Goal: Task Accomplishment & Management: Use online tool/utility

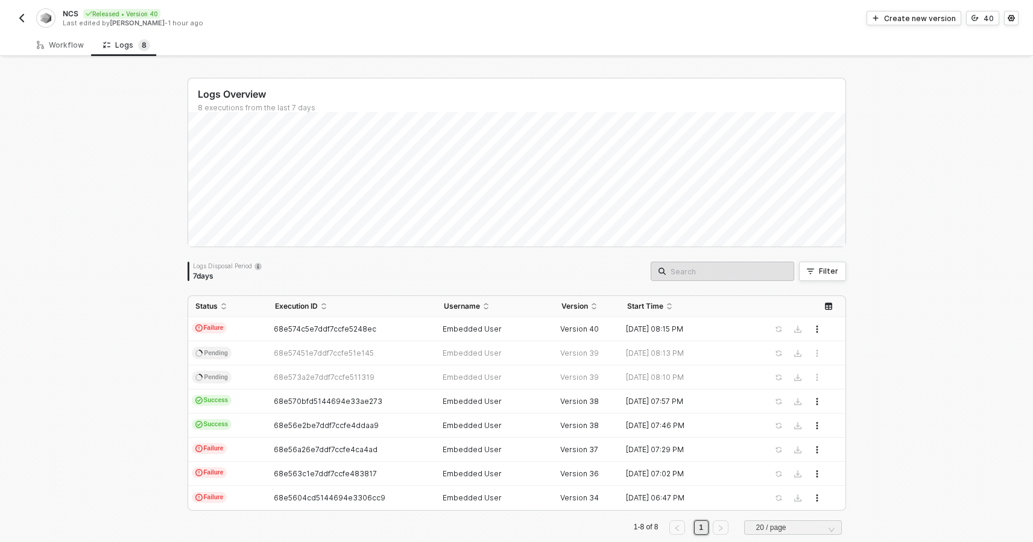
click at [21, 22] on img "button" at bounding box center [22, 18] width 10 height 10
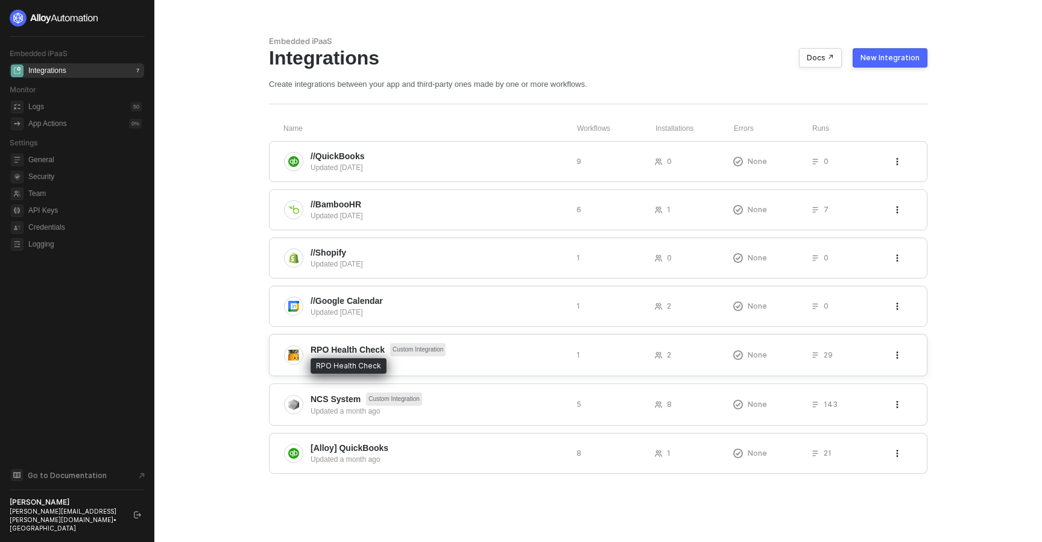
click at [334, 351] on span "RPO Health Check" at bounding box center [348, 350] width 74 height 12
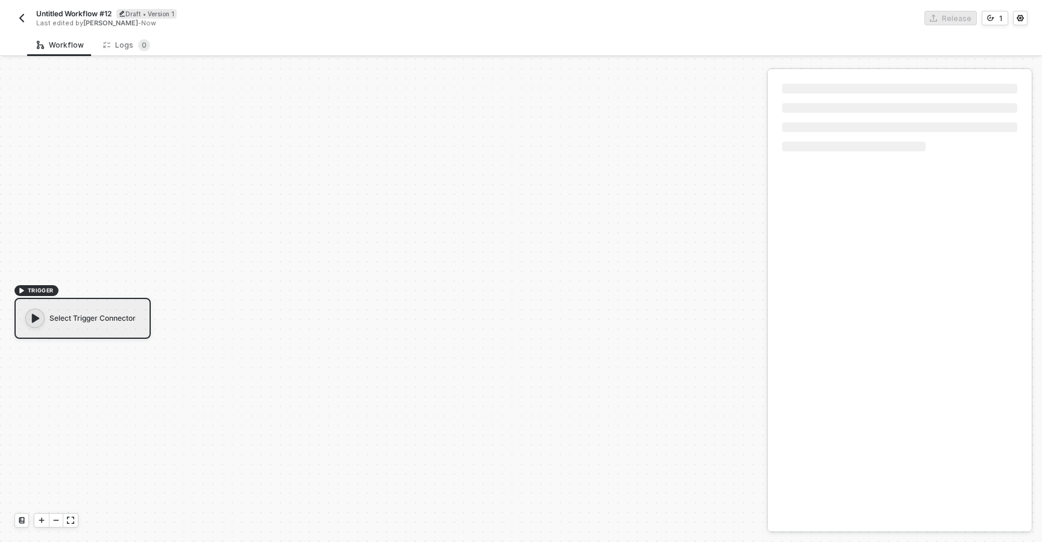
scroll to position [22, 0]
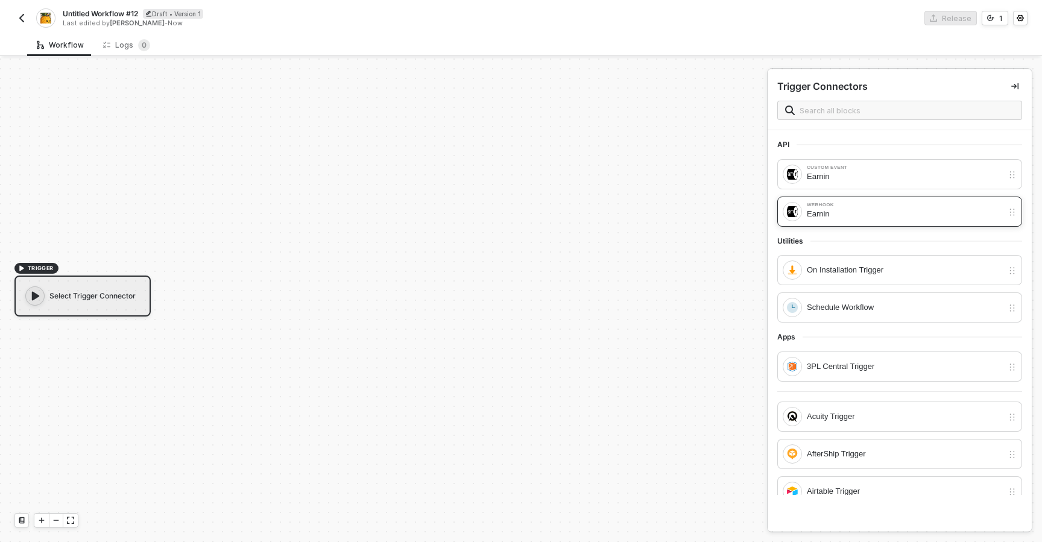
click at [847, 217] on div "Earnin" at bounding box center [905, 214] width 196 height 13
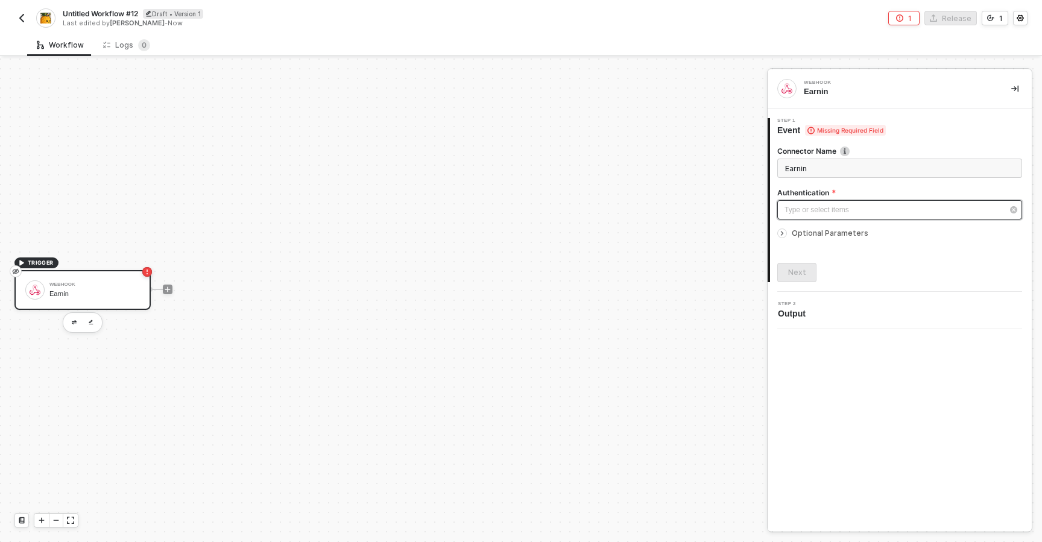
click at [815, 206] on div "Type or select items ﻿" at bounding box center [894, 209] width 218 height 11
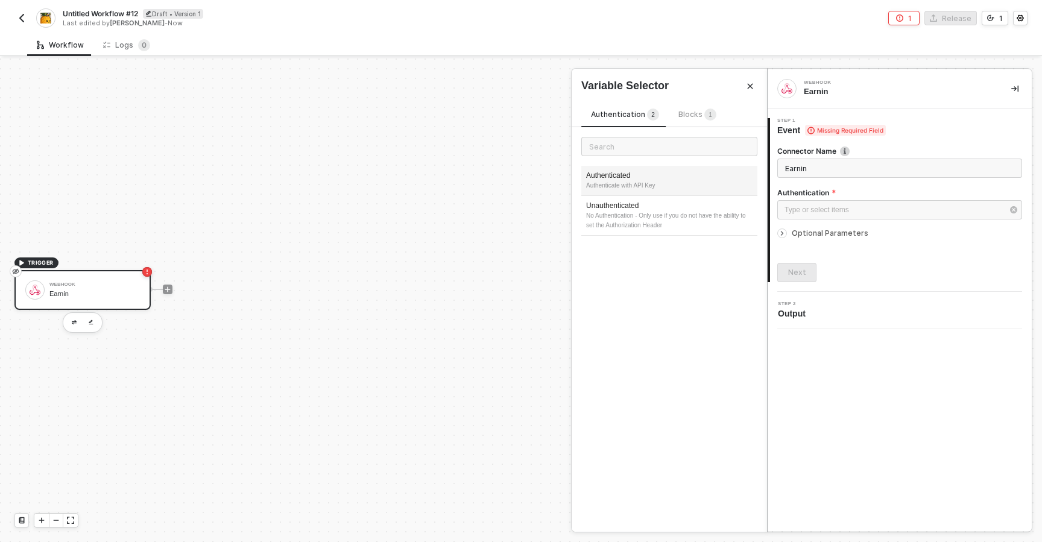
click at [640, 188] on div "Authenticate with API Key" at bounding box center [669, 186] width 166 height 10
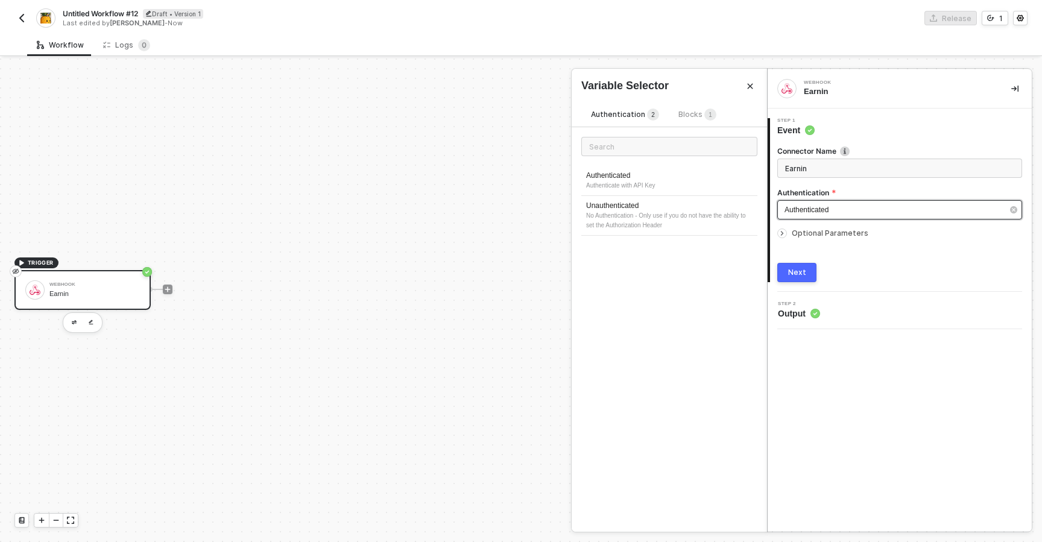
click at [804, 206] on span "Authenticated" at bounding box center [807, 210] width 44 height 8
click at [651, 229] on div "No Authentication - Only use if you do not have the ability to set the Authoriz…" at bounding box center [669, 220] width 166 height 19
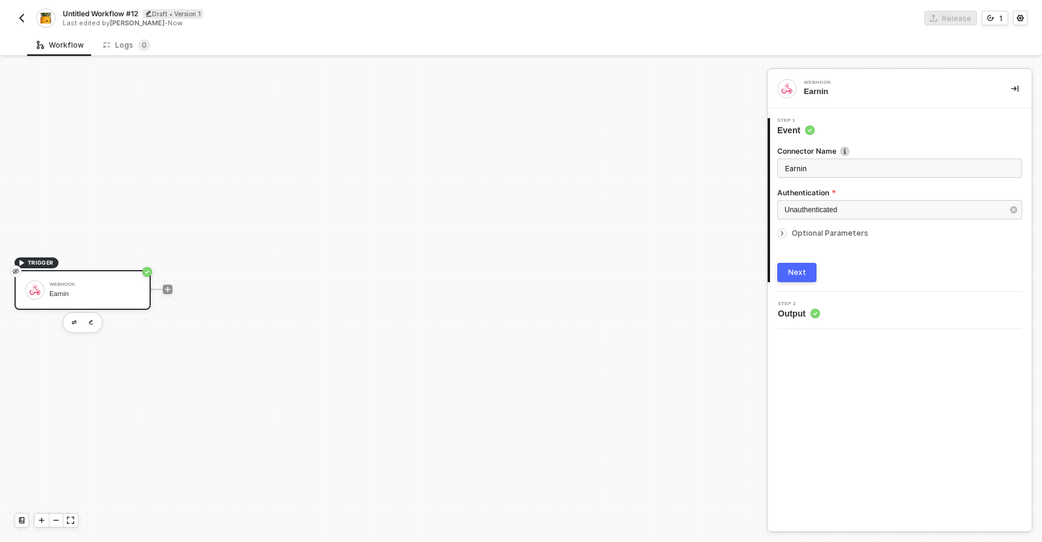
click at [785, 266] on button "Next" at bounding box center [797, 272] width 39 height 19
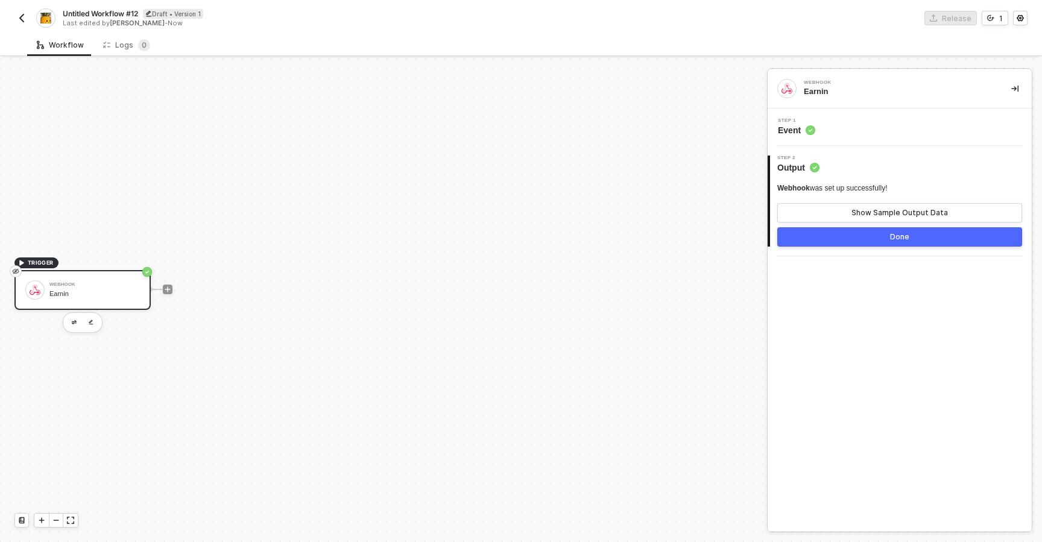
click at [68, 13] on span "Untitled Workflow #12" at bounding box center [100, 13] width 75 height 10
click at [129, 17] on input "Untitled Workflow #12" at bounding box center [165, 14] width 205 height 14
type input "[req] Testing Wf"
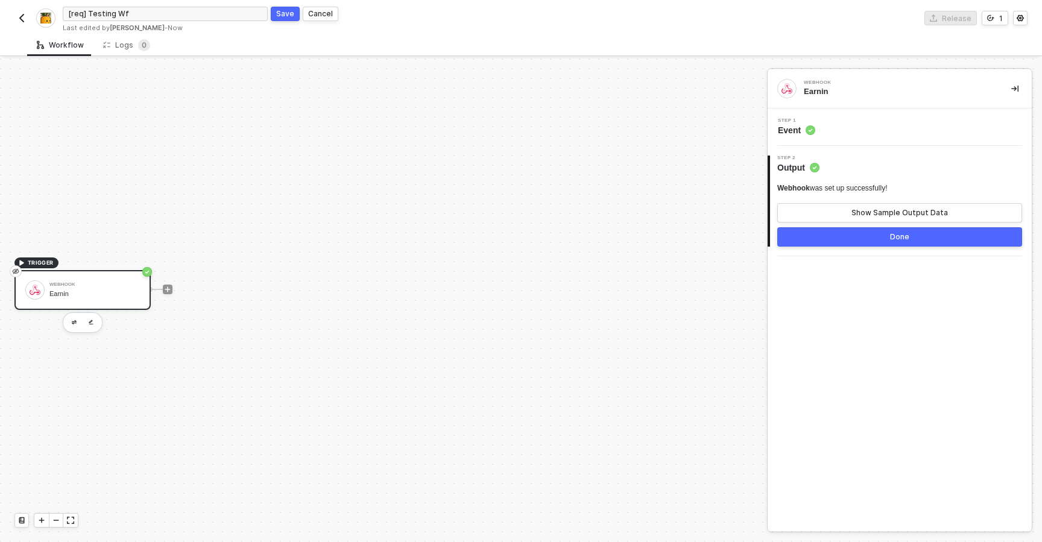
click at [281, 13] on div "Save" at bounding box center [285, 13] width 18 height 10
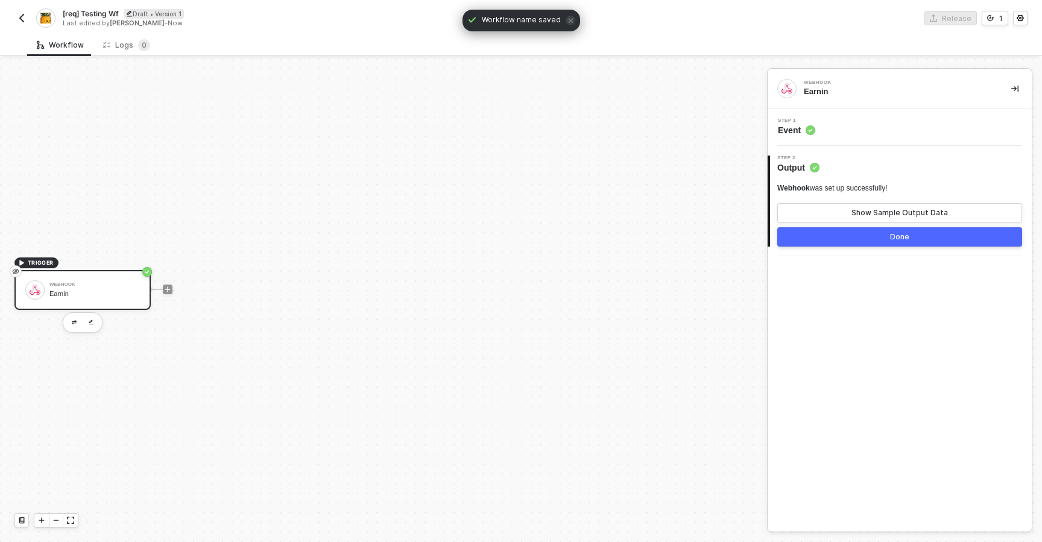
click at [30, 22] on div "[req] Testing Wf Draft • Version 1 Last edited by Alejandro Gomez - Now" at bounding box center [267, 17] width 507 height 19
click at [22, 21] on img "button" at bounding box center [22, 18] width 10 height 10
